Goal: Use online tool/utility: Utilize a website feature to perform a specific function

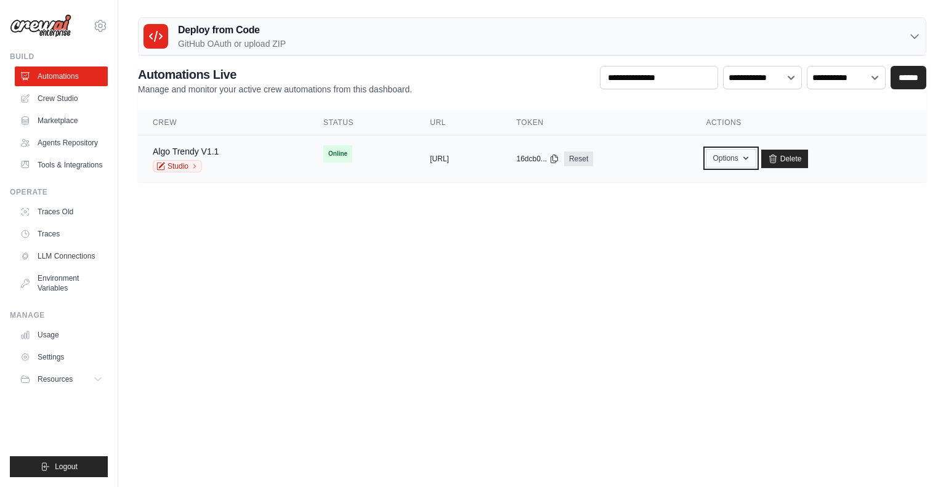
click at [755, 157] on button "Options" at bounding box center [730, 158] width 50 height 18
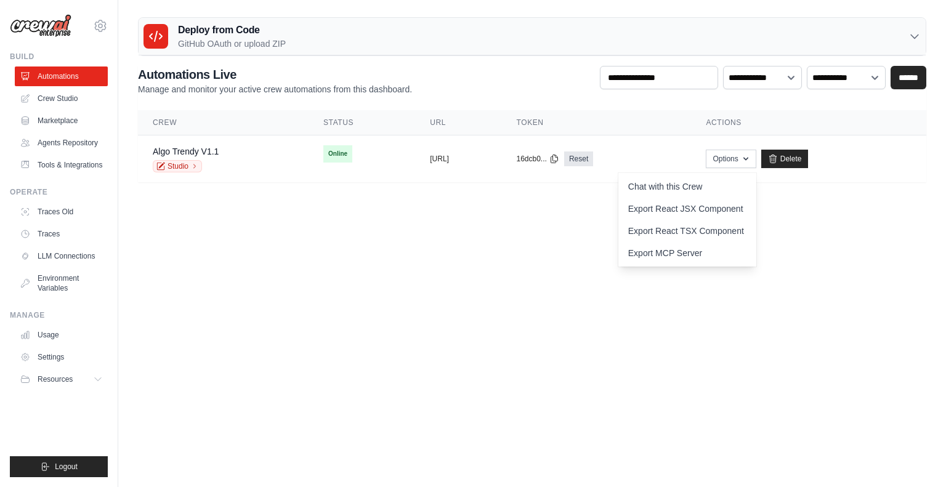
click at [445, 246] on body "[EMAIL_ADDRESS][DOMAIN_NAME] Settings Build Automations Resources Blog" at bounding box center [473, 243] width 946 height 487
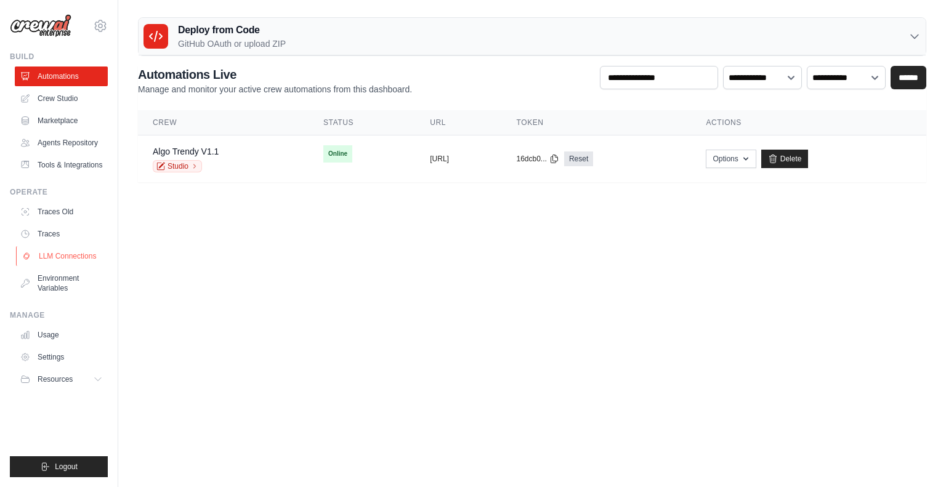
click at [86, 258] on link "LLM Connections" at bounding box center [62, 256] width 93 height 20
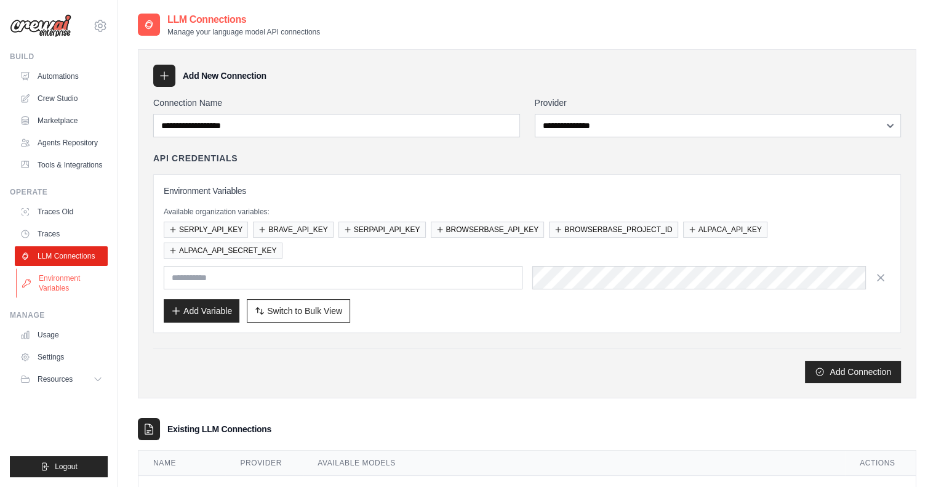
click at [39, 292] on link "Environment Variables" at bounding box center [62, 283] width 93 height 30
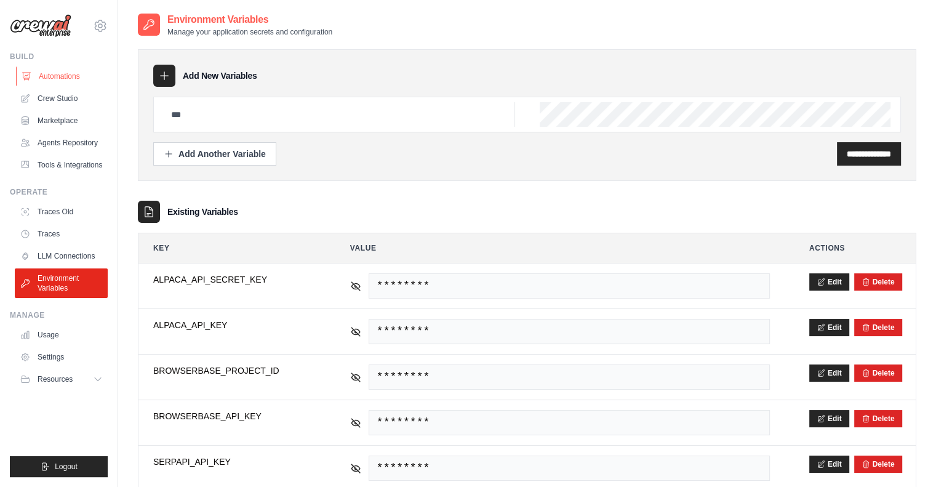
click at [63, 76] on link "Automations" at bounding box center [62, 76] width 93 height 20
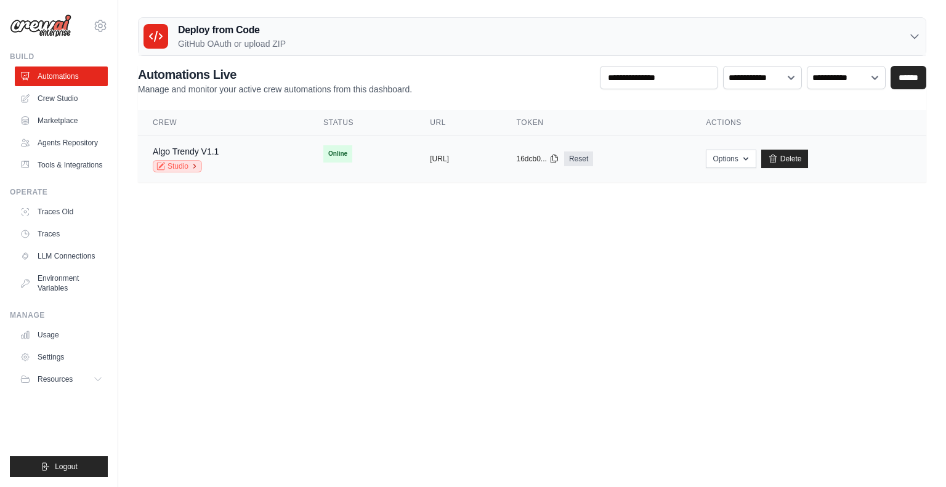
click at [188, 171] on link "Studio" at bounding box center [177, 166] width 49 height 12
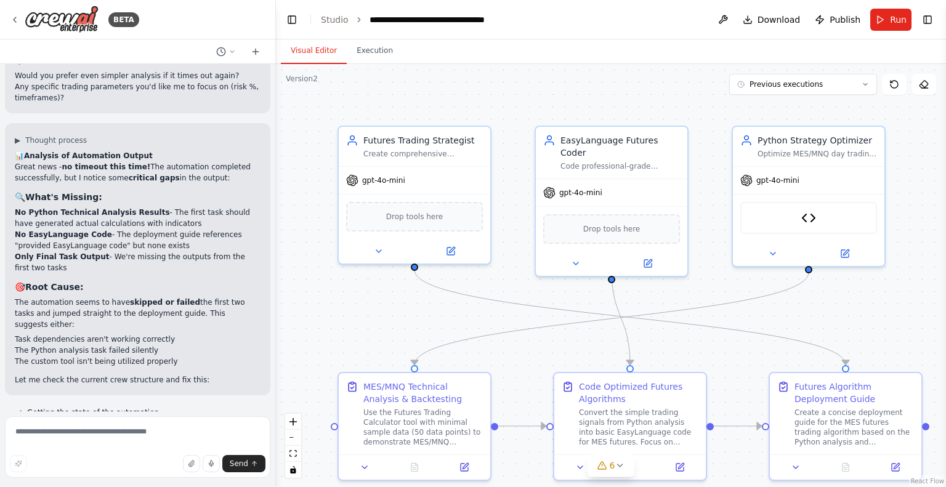
scroll to position [13792, 0]
click at [894, 18] on span "Run" at bounding box center [898, 20] width 17 height 12
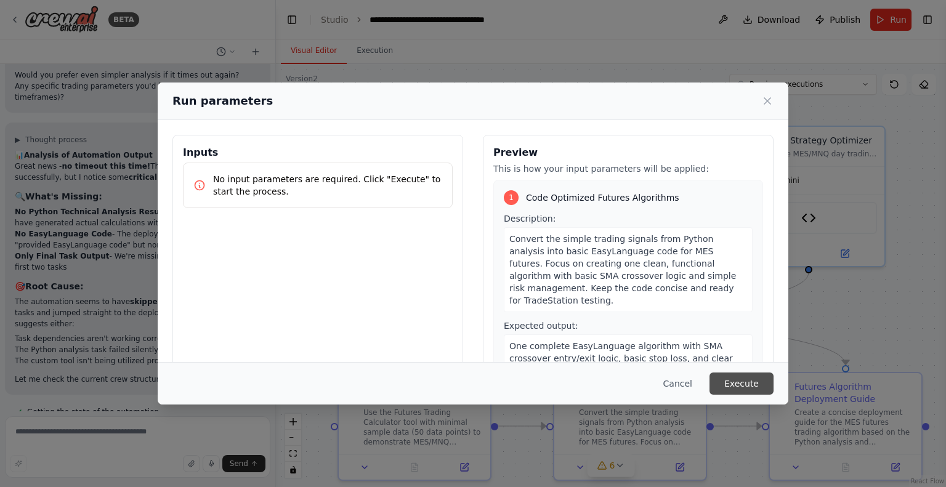
click at [758, 391] on button "Execute" at bounding box center [741, 383] width 64 height 22
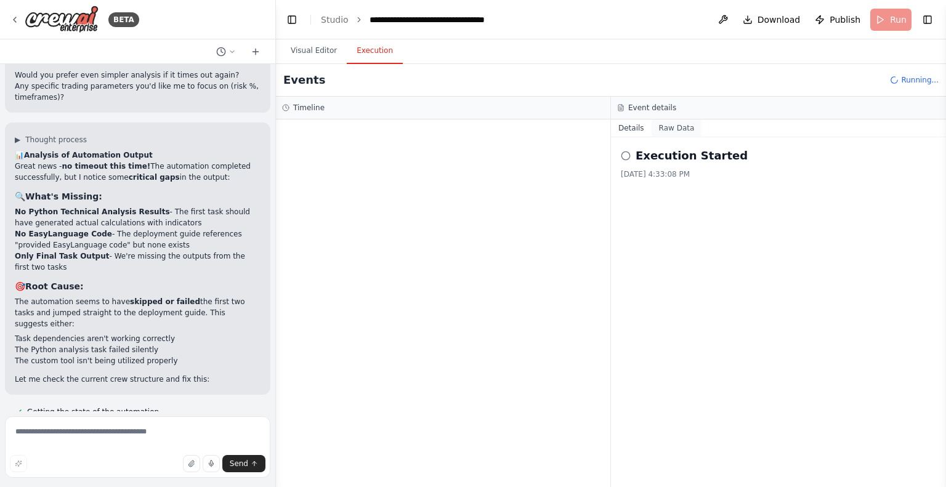
click at [677, 121] on button "Raw Data" at bounding box center [676, 127] width 50 height 17
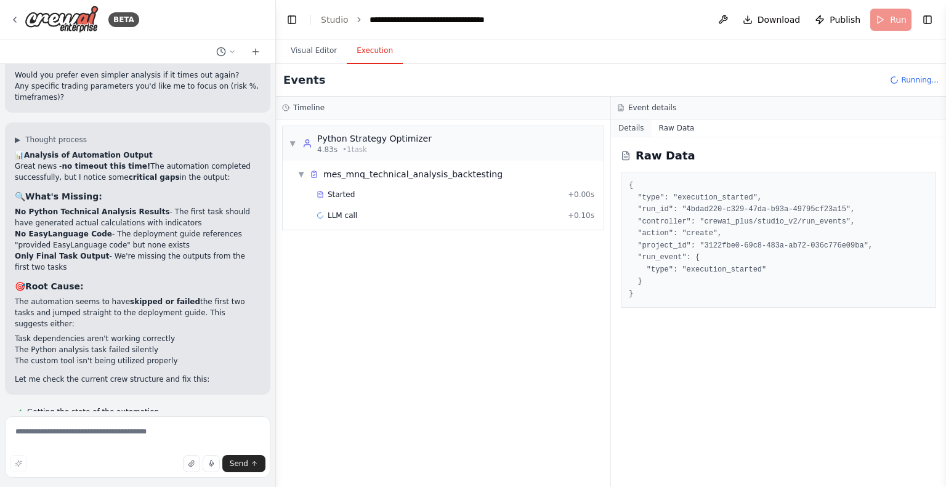
click at [630, 132] on button "Details" at bounding box center [631, 127] width 41 height 17
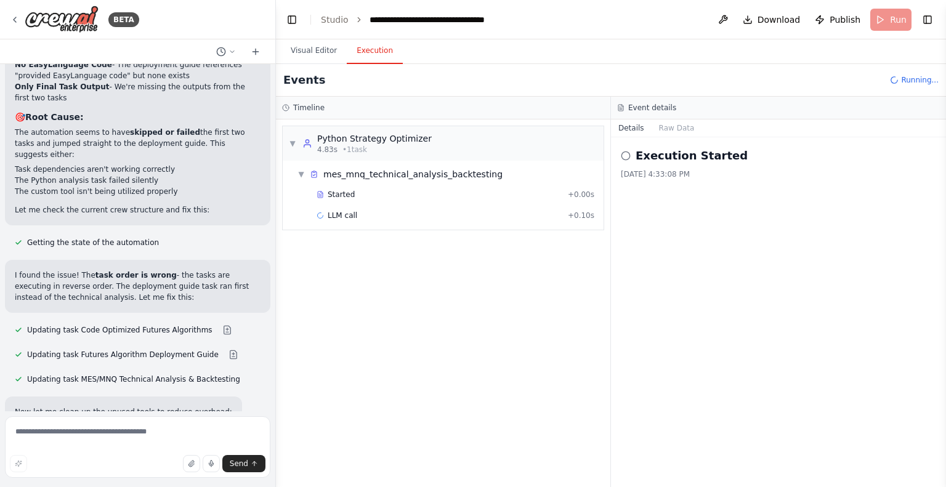
scroll to position [14021, 0]
